Goal: Check status: Check status

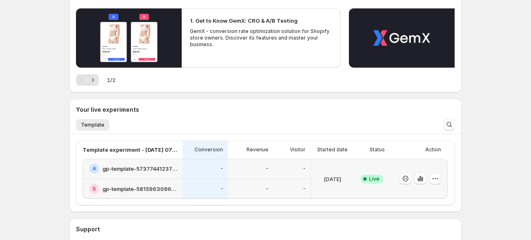
scroll to position [128, 0]
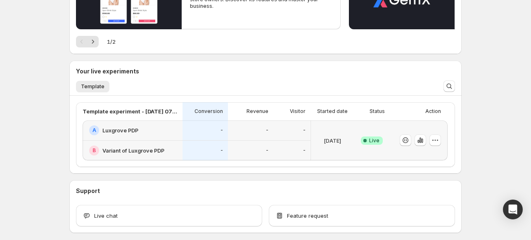
click at [195, 135] on div "-" at bounding box center [205, 131] width 45 height 20
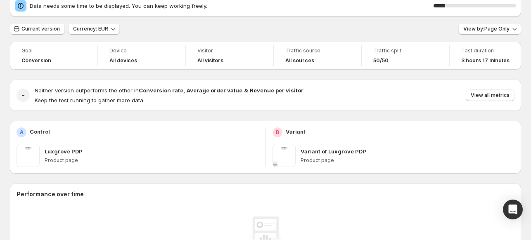
scroll to position [0, 0]
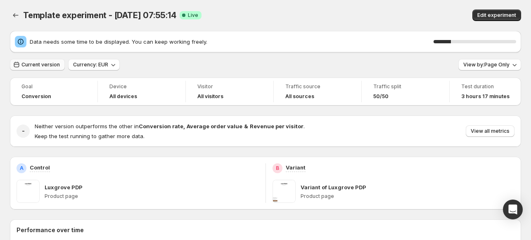
click at [55, 64] on span "Current version" at bounding box center [40, 65] width 38 height 7
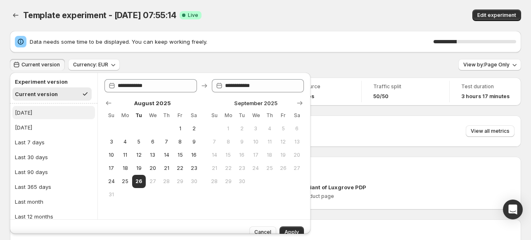
click at [66, 112] on button "Today" at bounding box center [53, 112] width 83 height 13
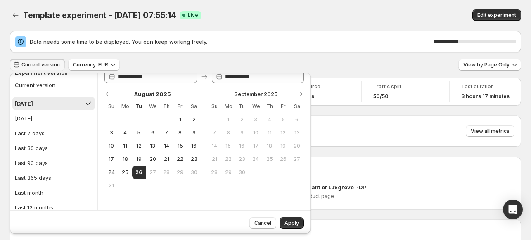
scroll to position [10, 0]
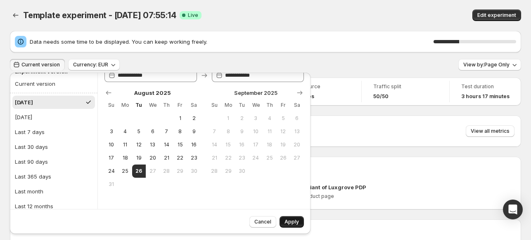
click at [285, 223] on button "Apply" at bounding box center [292, 222] width 24 height 12
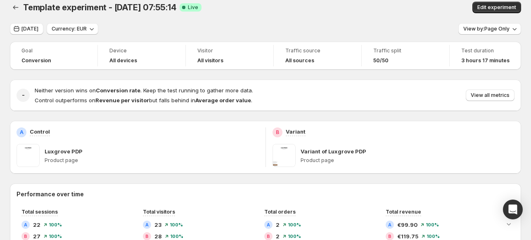
scroll to position [0, 0]
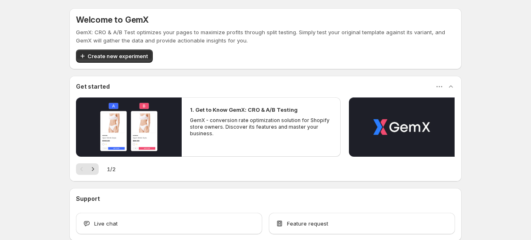
scroll to position [45, 0]
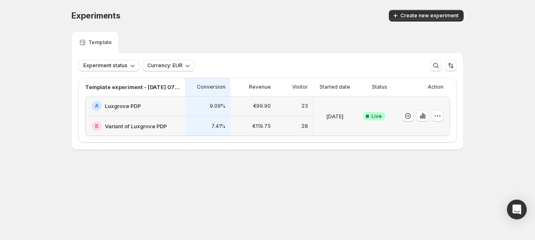
click at [140, 107] on h2 "Luxgrove PDP" at bounding box center [123, 106] width 36 height 8
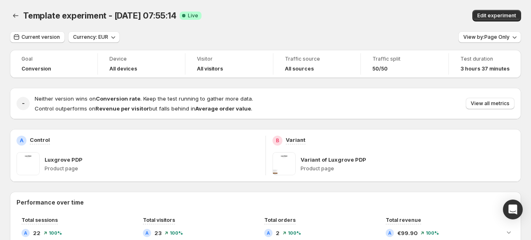
click at [32, 162] on span at bounding box center [28, 163] width 23 height 23
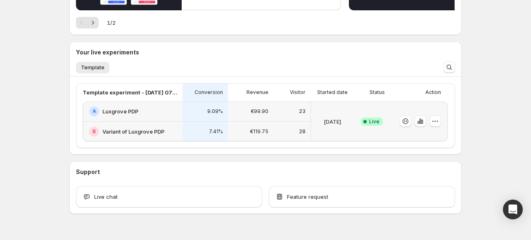
scroll to position [137, 0]
